Goal: Information Seeking & Learning: Find specific fact

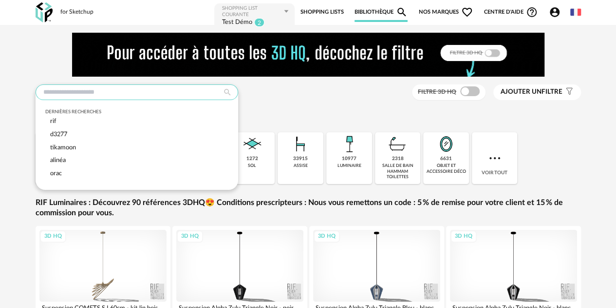
drag, startPoint x: 73, startPoint y: 99, endPoint x: 73, endPoint y: 92, distance: 6.8
click at [73, 95] on input "text" at bounding box center [137, 92] width 203 height 16
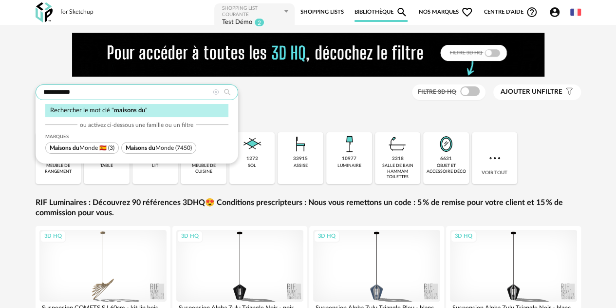
type input "**********"
click at [155, 150] on span "Maisons du Monde" at bounding box center [150, 148] width 48 height 6
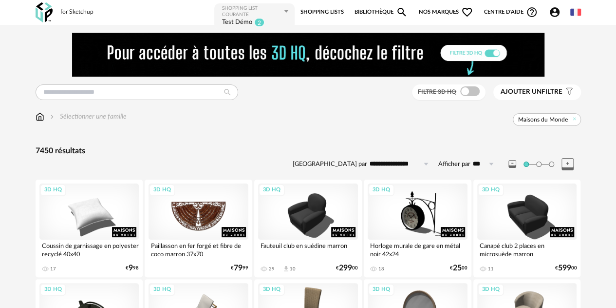
click at [188, 222] on div "3D HQ" at bounding box center [199, 211] width 100 height 56
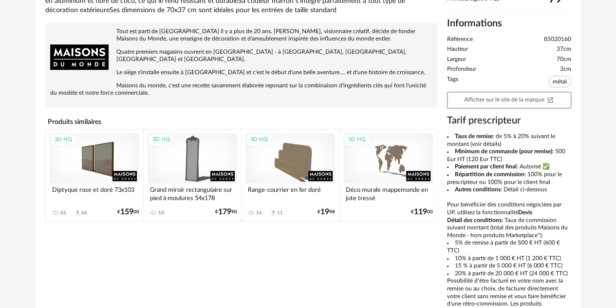
scroll to position [292, 0]
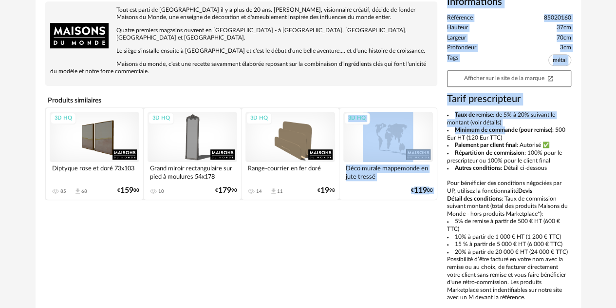
drag, startPoint x: 506, startPoint y: 131, endPoint x: 501, endPoint y: 130, distance: 5.1
click at [459, 132] on b "Minimum de commande (pour remise)" at bounding box center [503, 130] width 97 height 6
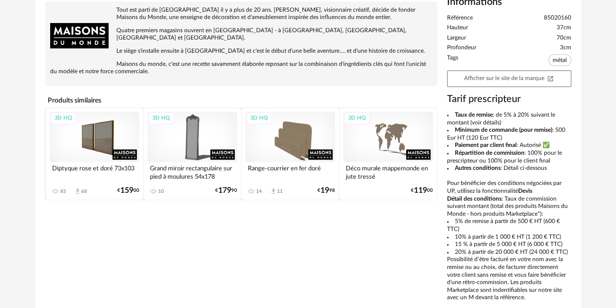
click at [514, 131] on b "Minimum de commande (pour remise)" at bounding box center [503, 130] width 97 height 6
drag, startPoint x: 509, startPoint y: 139, endPoint x: 456, endPoint y: 126, distance: 55.1
click at [456, 126] on li "Minimum de commande (pour remise) : 500 Eur HT (120 Eur TTC)" at bounding box center [509, 133] width 124 height 15
copy li "Minimum de commande (pour remise) : 500 Eur HT (120 Eur TTC)"
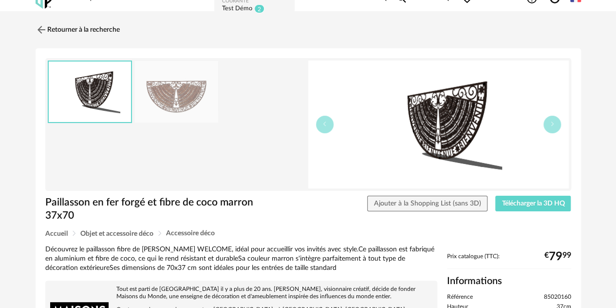
scroll to position [0, 0]
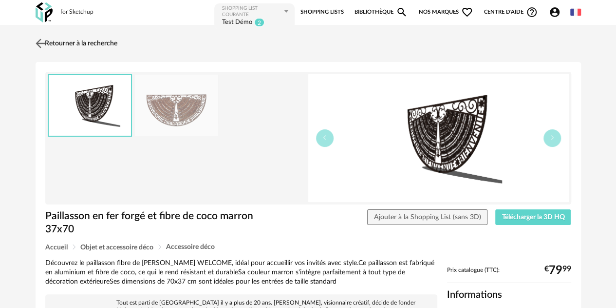
click at [71, 41] on link "Retourner à la recherche" at bounding box center [75, 43] width 84 height 21
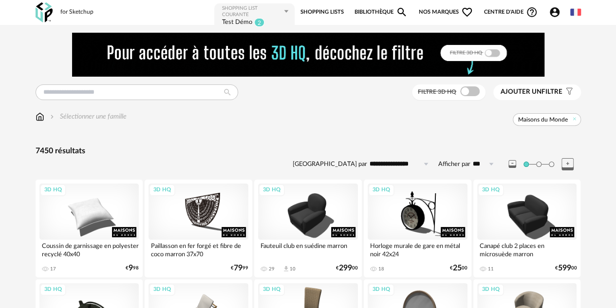
click at [77, 13] on div "for Sketchup" at bounding box center [76, 12] width 33 height 8
click at [36, 114] on img at bounding box center [40, 117] width 9 height 10
click at [43, 3] on img at bounding box center [44, 12] width 17 height 20
